Goal: Information Seeking & Learning: Learn about a topic

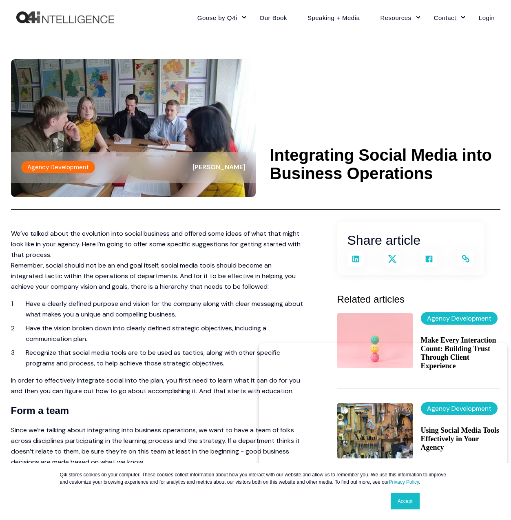
drag, startPoint x: 439, startPoint y: 177, endPoint x: 271, endPoint y: 154, distance: 168.6
click at [271, 154] on h1 "Integrating Social Media into Business Operations" at bounding box center [385, 164] width 230 height 37
copy h1 "Integrating Social Media into Business Operations"
